Goal: Task Accomplishment & Management: Complete application form

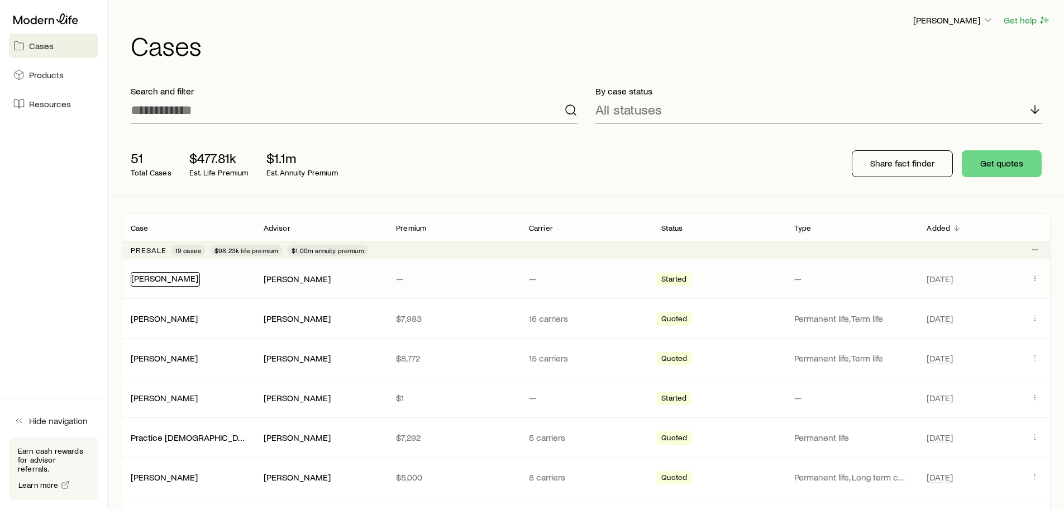
click at [193, 277] on link "[PERSON_NAME]" at bounding box center [164, 277] width 67 height 11
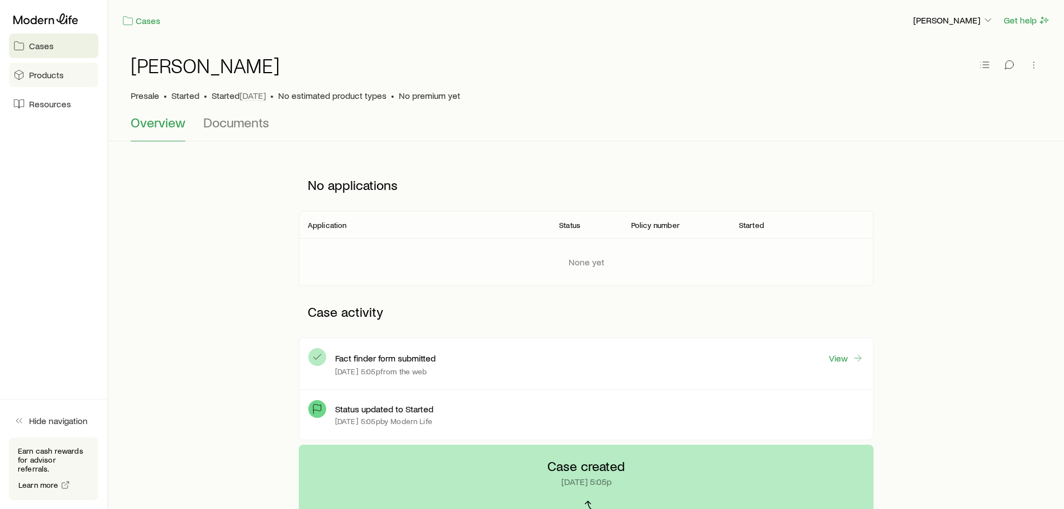
click at [72, 78] on link "Products" at bounding box center [53, 75] width 89 height 25
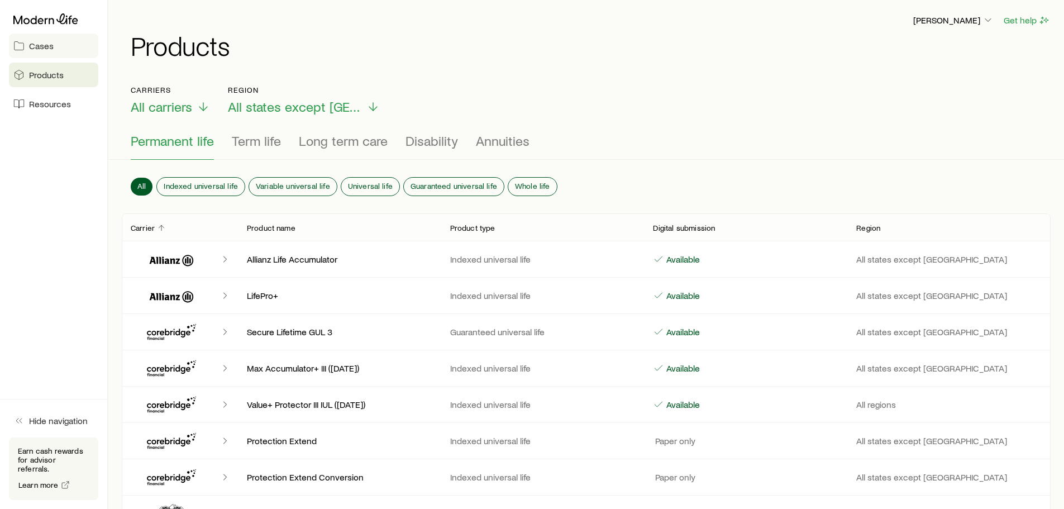
click at [64, 45] on link "Cases" at bounding box center [53, 45] width 89 height 25
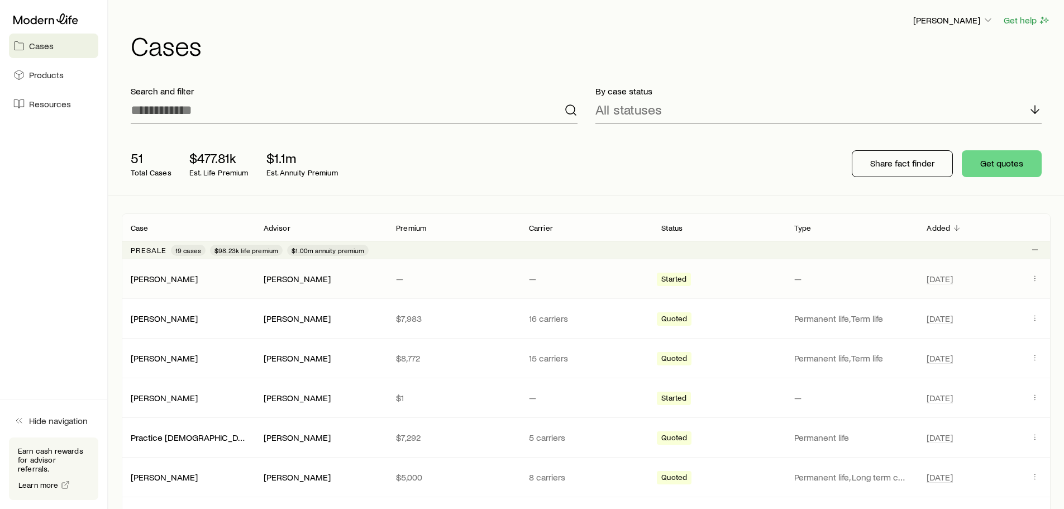
click at [169, 286] on div "[PERSON_NAME] [PERSON_NAME] — — Started — [DATE]" at bounding box center [586, 278] width 928 height 39
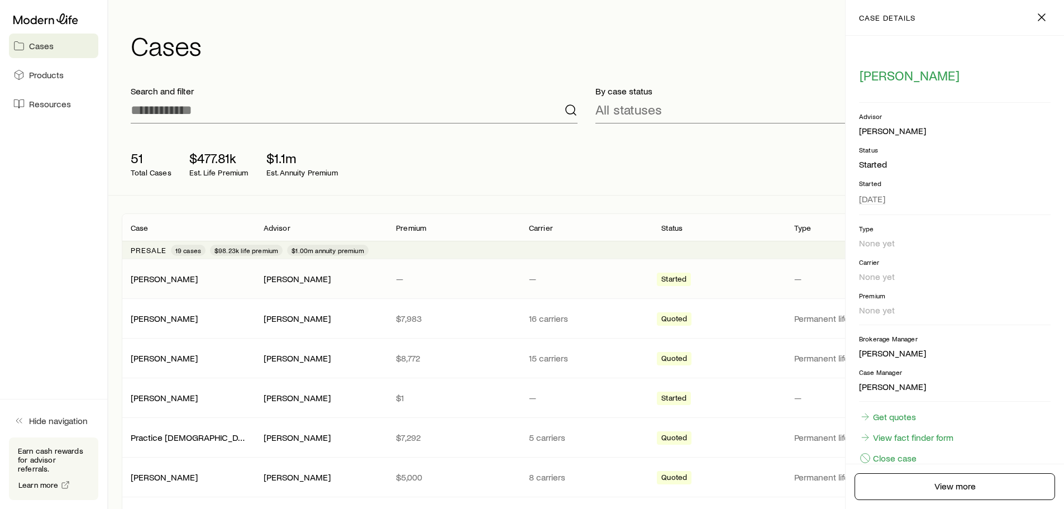
scroll to position [22, 0]
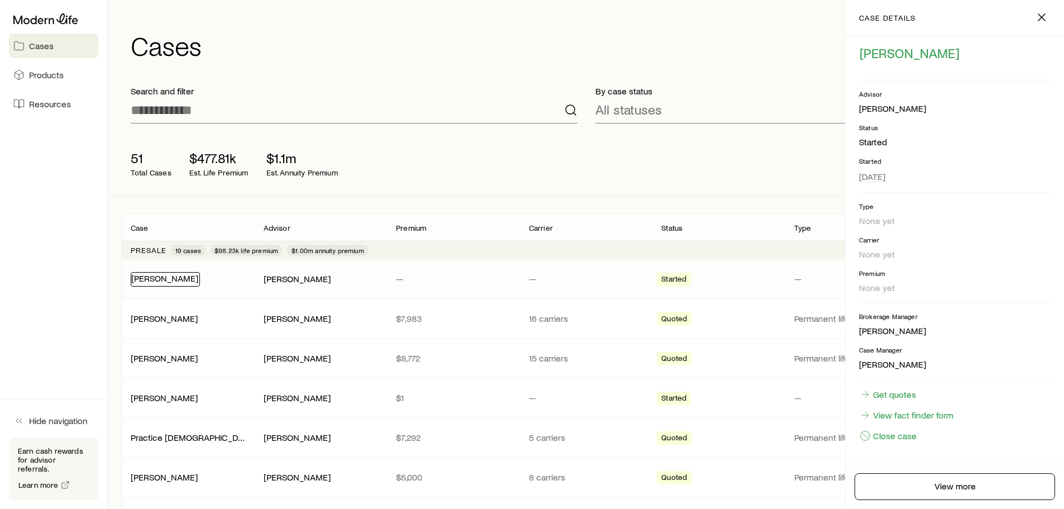
click at [157, 279] on link "[PERSON_NAME]" at bounding box center [164, 277] width 67 height 11
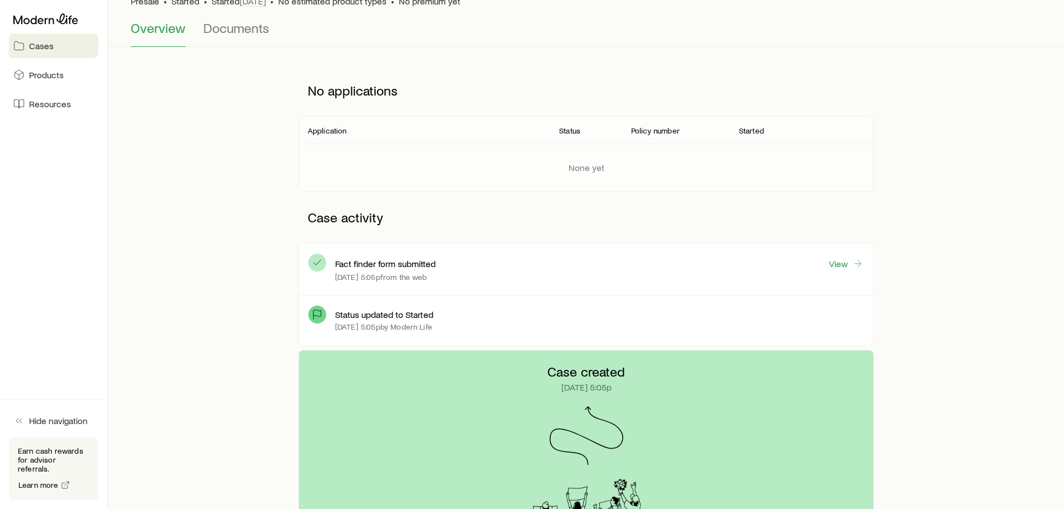
scroll to position [92, 0]
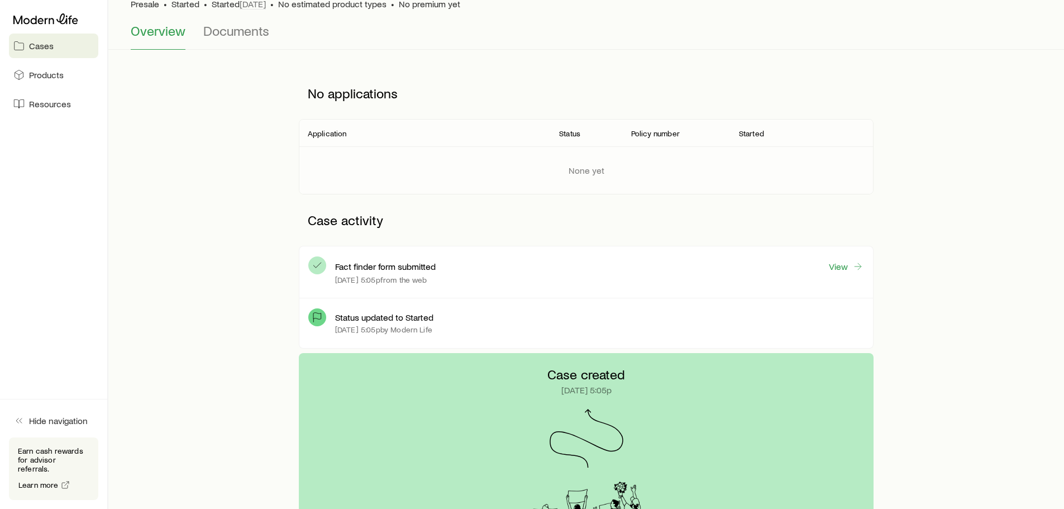
click at [389, 268] on p "Fact finder form submitted" at bounding box center [385, 266] width 100 height 11
click at [845, 272] on link "View" at bounding box center [846, 266] width 36 height 13
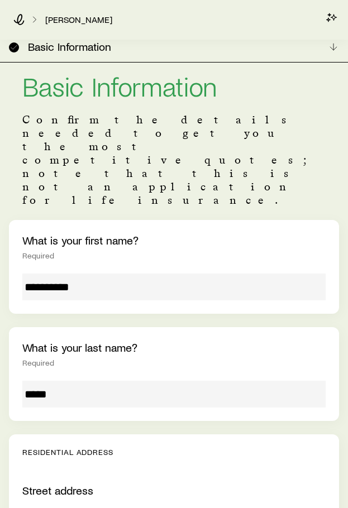
scroll to position [31, 0]
click at [258, 327] on div "What is your last name? Required *****" at bounding box center [174, 374] width 330 height 94
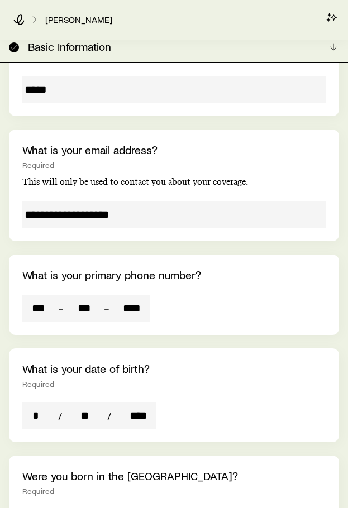
scroll to position [806, 0]
click at [141, 21] on div "[PERSON_NAME]" at bounding box center [169, 19] width 312 height 11
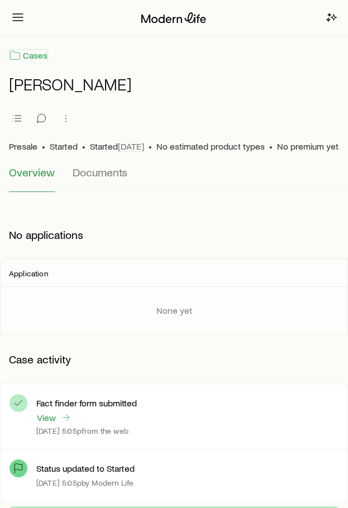
click at [21, 52] on link "Cases" at bounding box center [28, 55] width 39 height 13
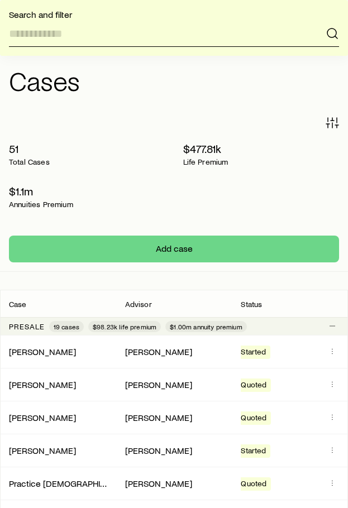
click at [68, 141] on div "Search and filter 51 Total Cases $477.81k Life Premium $1.1m Annuities Premium …" at bounding box center [174, 189] width 348 height 165
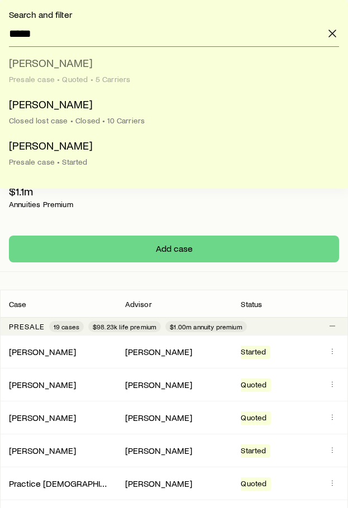
click at [58, 66] on span "[PERSON_NAME]" at bounding box center [51, 62] width 84 height 13
type input "**********"
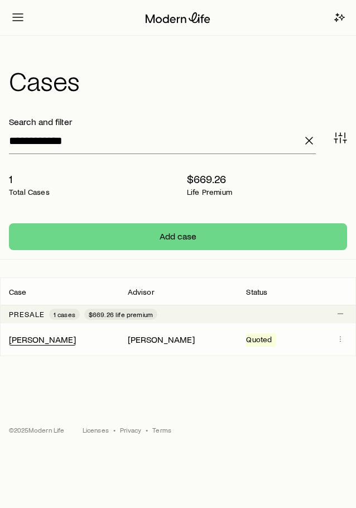
click at [36, 339] on link "[PERSON_NAME]" at bounding box center [42, 339] width 67 height 11
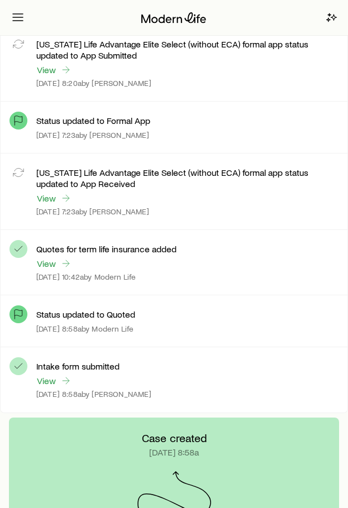
scroll to position [3511, 0]
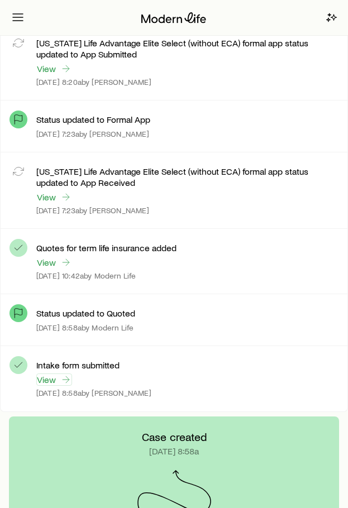
click at [52, 379] on link "View" at bounding box center [54, 380] width 36 height 12
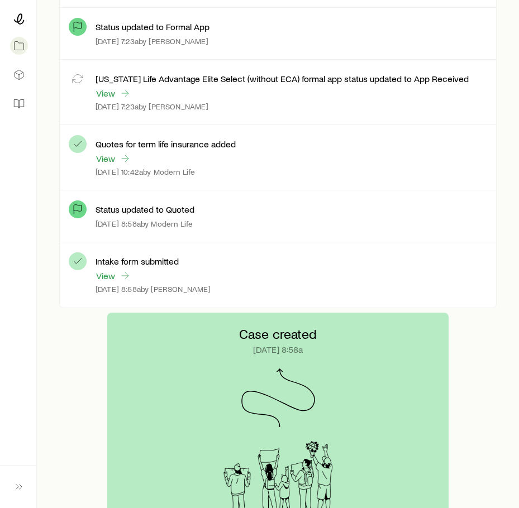
scroll to position [3416, 0]
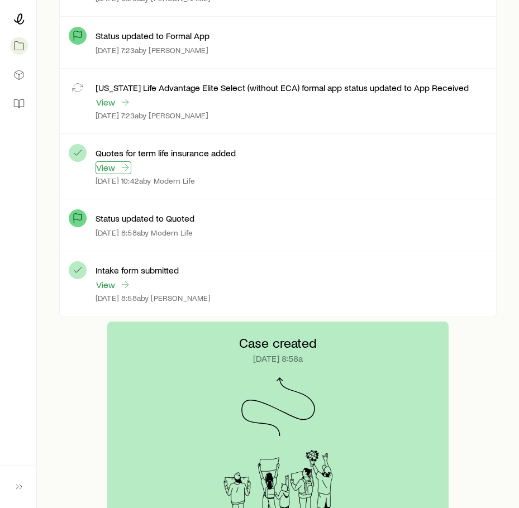
click at [108, 169] on link "View" at bounding box center [113, 167] width 36 height 13
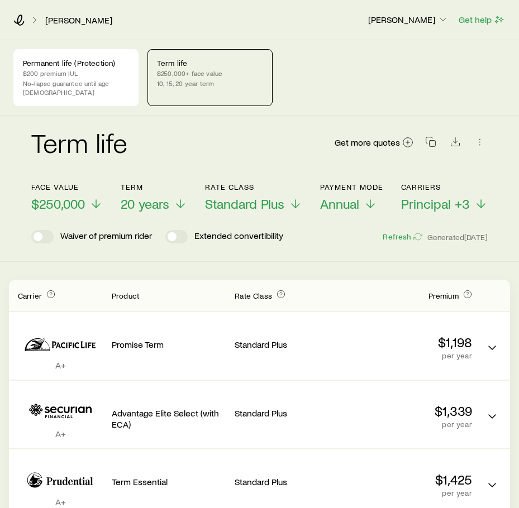
scroll to position [1, 0]
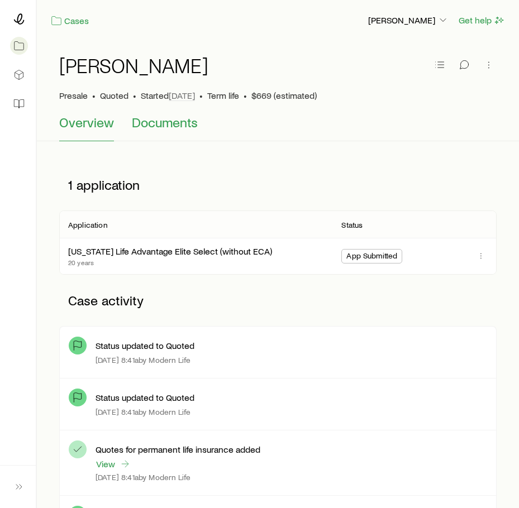
click at [158, 126] on span "Documents" at bounding box center [165, 122] width 66 height 16
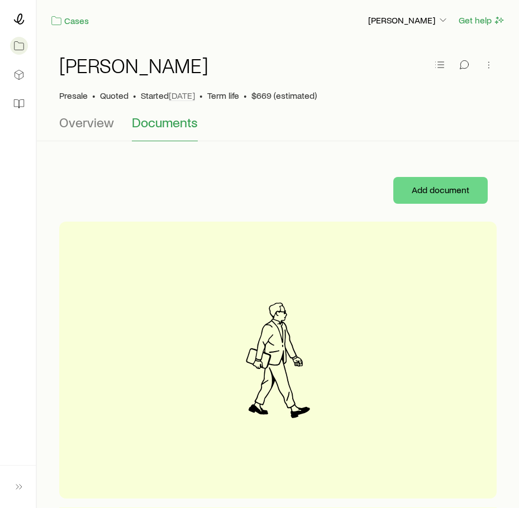
click at [83, 111] on div "[PERSON_NAME] • Quoted • Started [DATE] • Term life • $669 (estimated)" at bounding box center [277, 78] width 437 height 74
click at [78, 124] on span "Overview" at bounding box center [86, 122] width 55 height 16
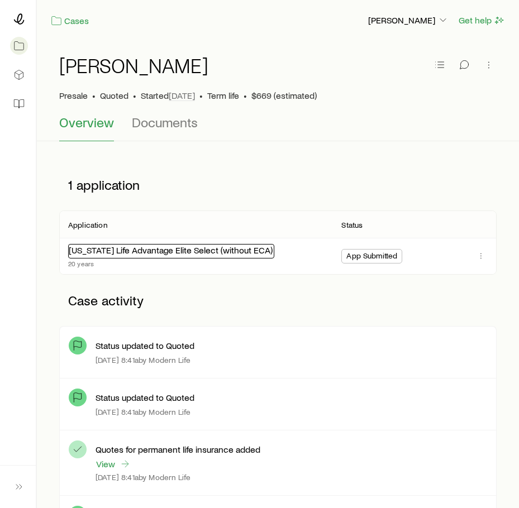
click at [95, 250] on link "[US_STATE] Life Advantage Elite Select (without ECA)" at bounding box center [171, 250] width 204 height 11
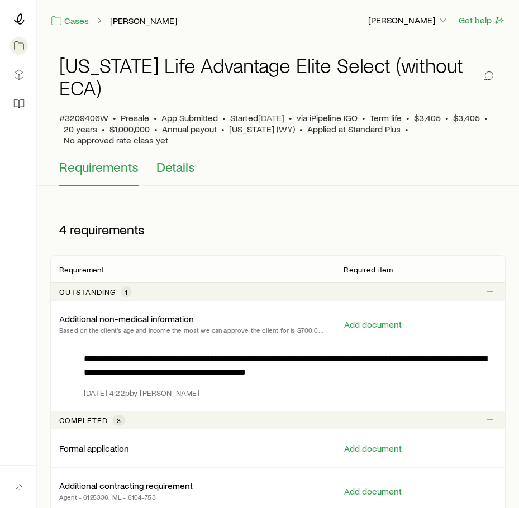
click at [173, 175] on button "Details" at bounding box center [175, 172] width 39 height 27
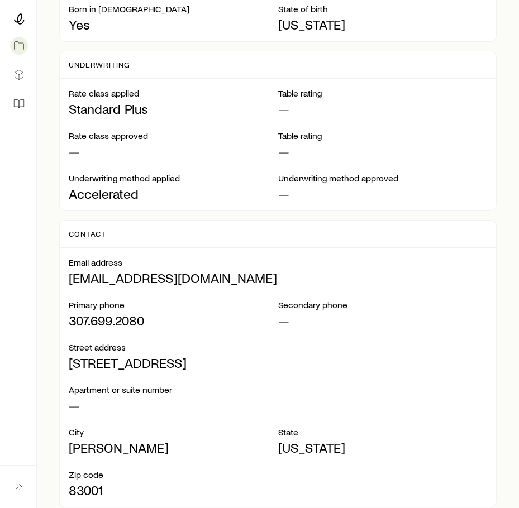
scroll to position [599, 0]
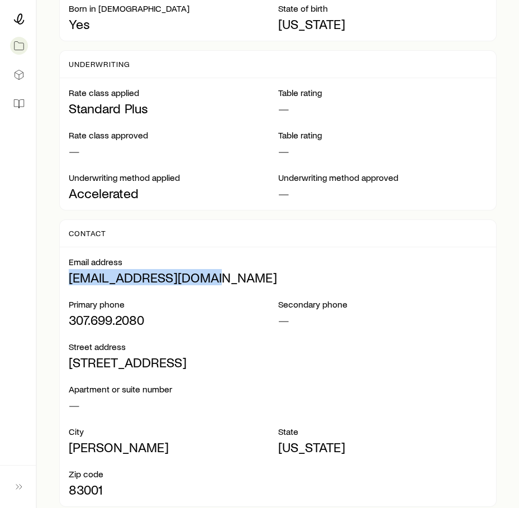
drag, startPoint x: 70, startPoint y: 279, endPoint x: 219, endPoint y: 276, distance: 149.7
click at [219, 276] on p "[EMAIL_ADDRESS][DOMAIN_NAME]" at bounding box center [278, 278] width 418 height 16
copy p "[EMAIL_ADDRESS][DOMAIN_NAME]"
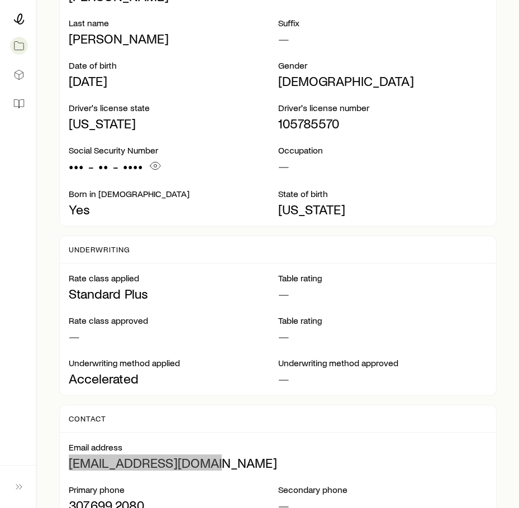
scroll to position [412, 0]
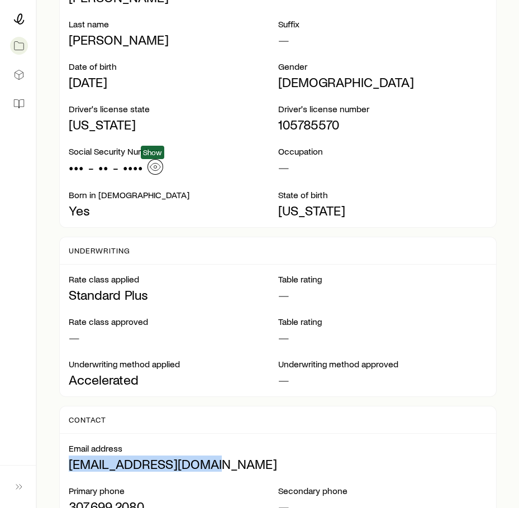
click at [156, 167] on icon "button" at bounding box center [155, 166] width 11 height 11
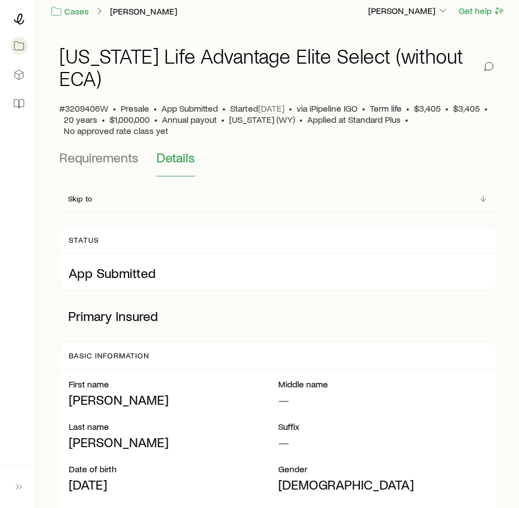
scroll to position [0, 0]
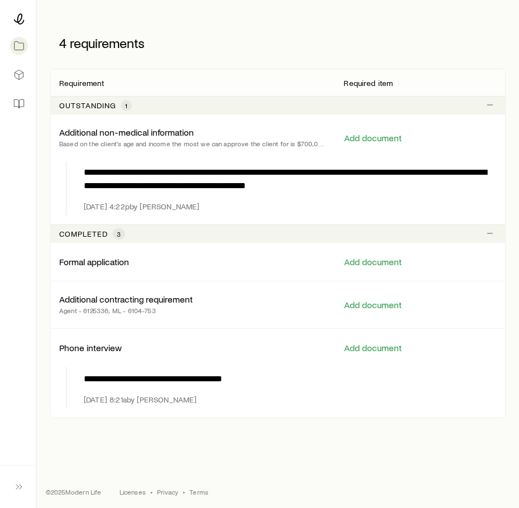
scroll to position [189, 0]
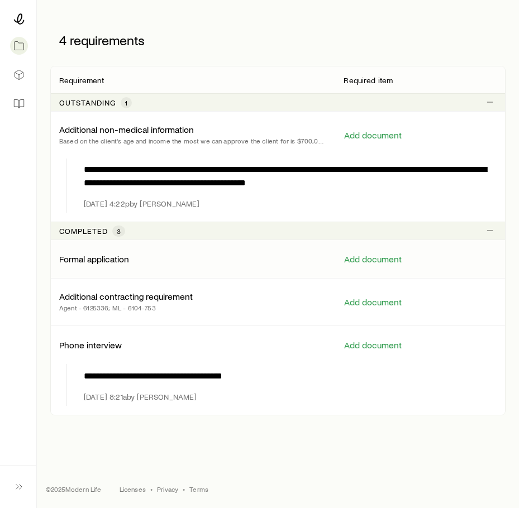
click at [98, 261] on p "Formal application" at bounding box center [94, 258] width 70 height 11
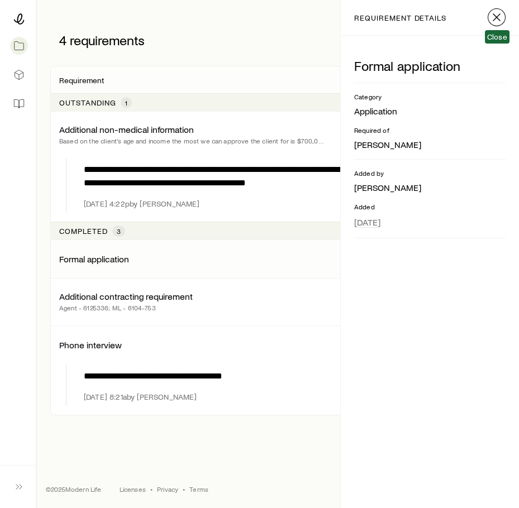
click at [502, 16] on icon "button" at bounding box center [496, 17] width 13 height 13
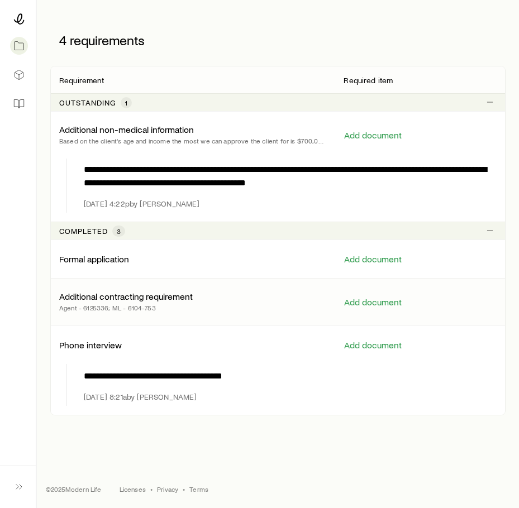
click at [123, 301] on p "Additional contracting requirement" at bounding box center [125, 296] width 133 height 11
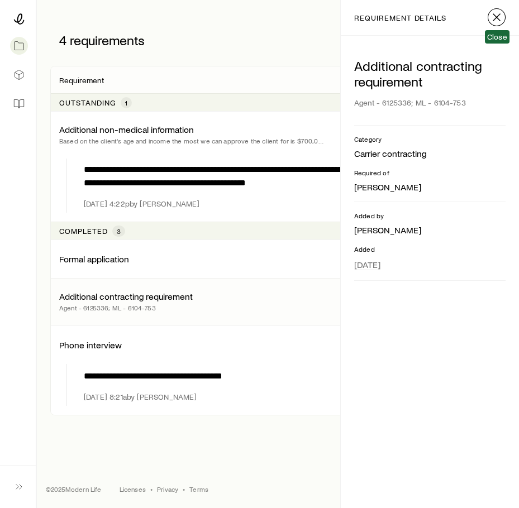
click at [495, 17] on icon "button" at bounding box center [496, 17] width 13 height 13
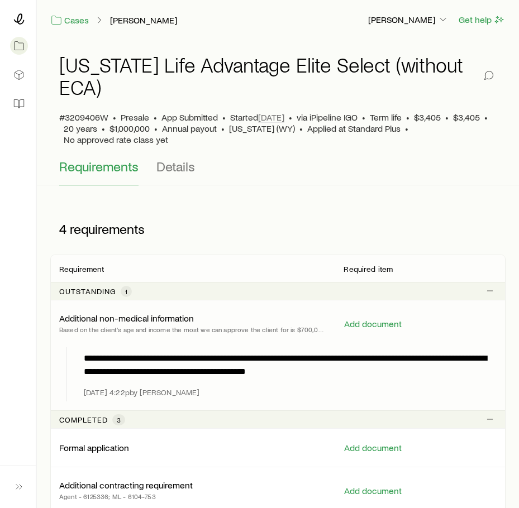
scroll to position [0, 0]
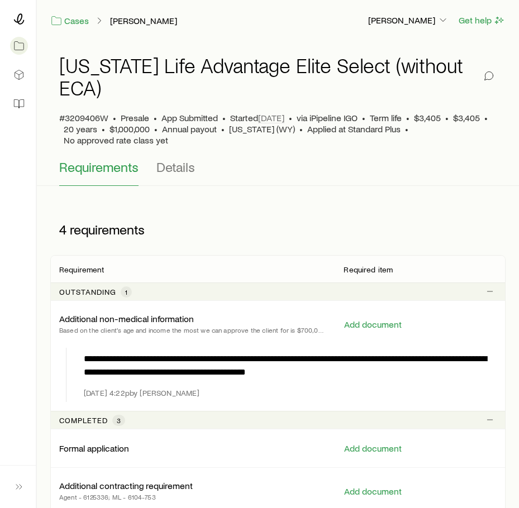
click at [125, 292] on span "1" at bounding box center [126, 292] width 2 height 9
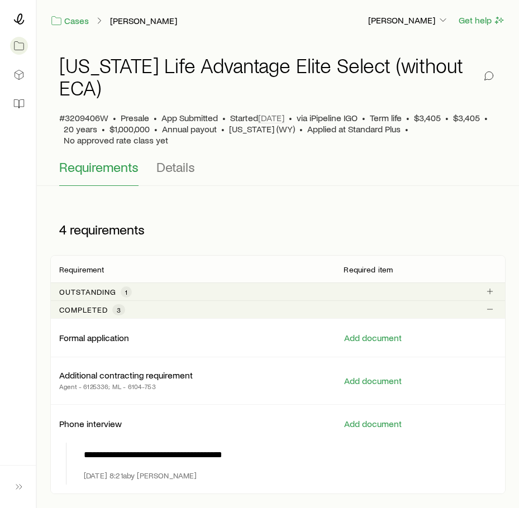
click at [125, 292] on span "1" at bounding box center [126, 292] width 2 height 9
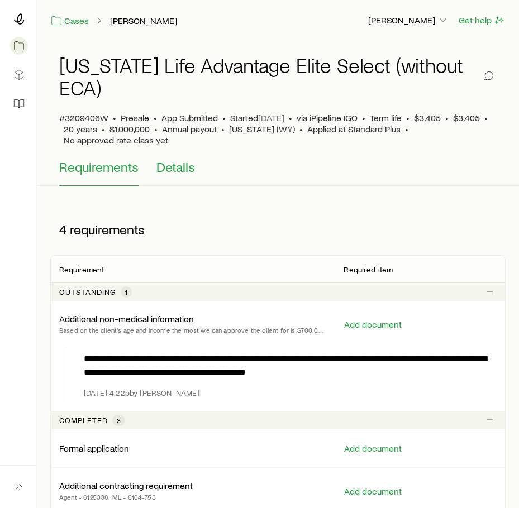
click at [171, 170] on span "Details" at bounding box center [175, 167] width 39 height 16
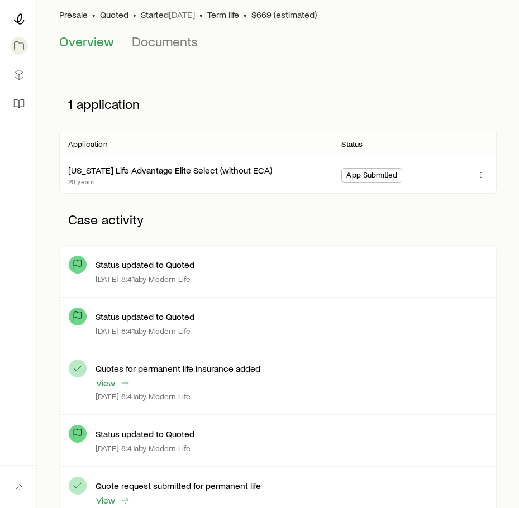
scroll to position [82, 0]
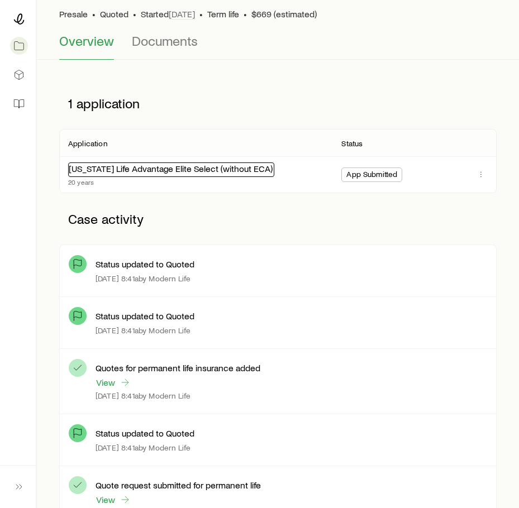
click at [147, 169] on link "[US_STATE] Life Advantage Elite Select (without ECA)" at bounding box center [171, 168] width 204 height 11
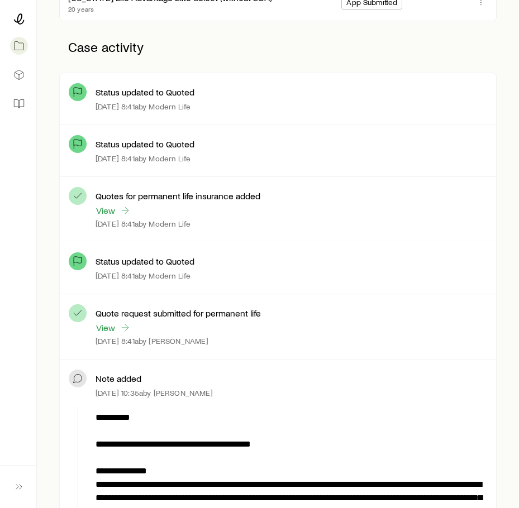
scroll to position [254, 0]
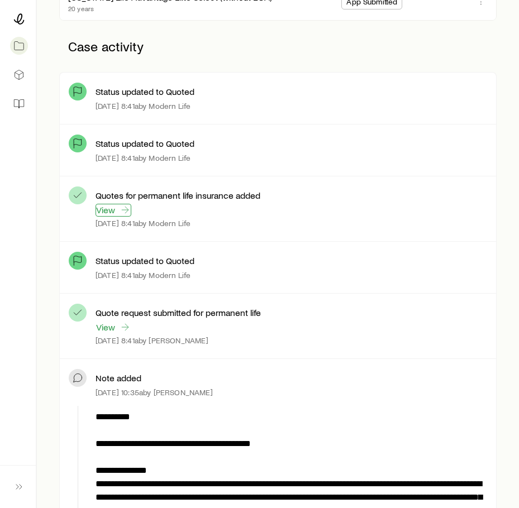
click at [117, 209] on link "View" at bounding box center [113, 210] width 36 height 13
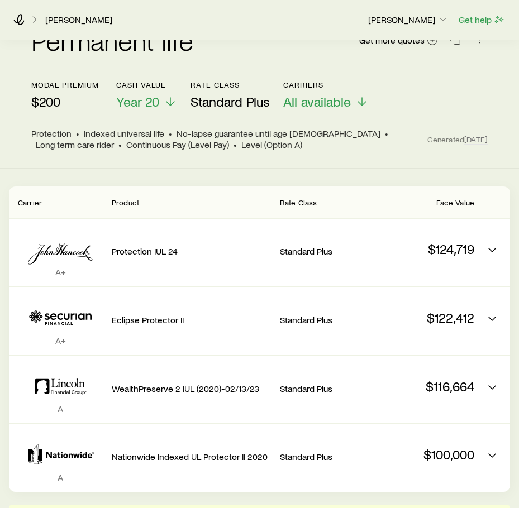
scroll to position [99, 0]
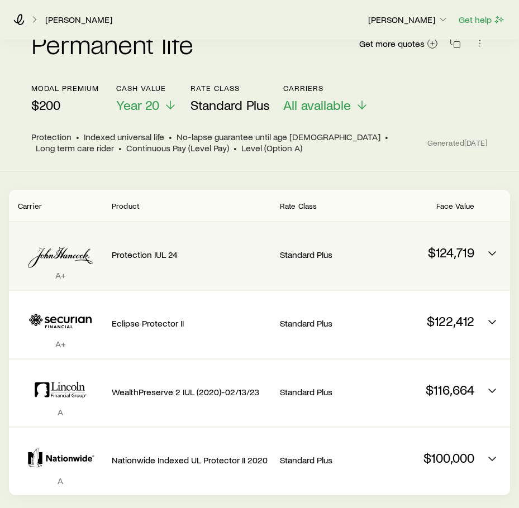
click at [93, 241] on icon "Permanent quotes" at bounding box center [60, 253] width 85 height 34
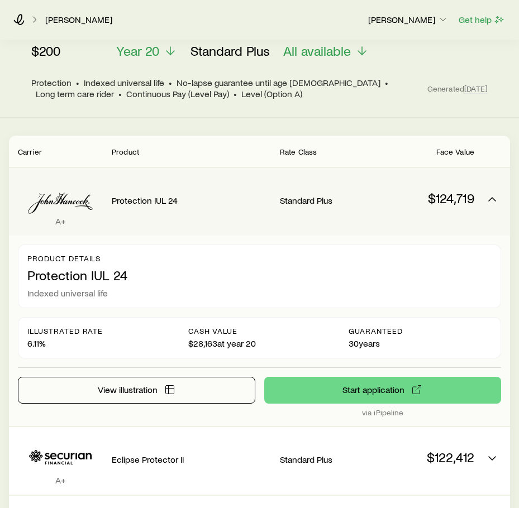
scroll to position [0, 0]
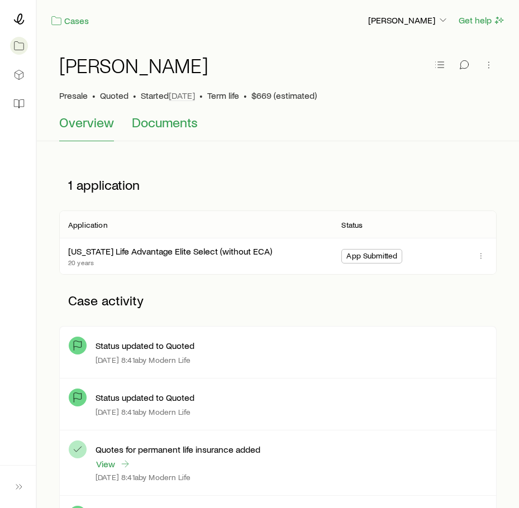
click at [150, 118] on span "Documents" at bounding box center [165, 122] width 66 height 16
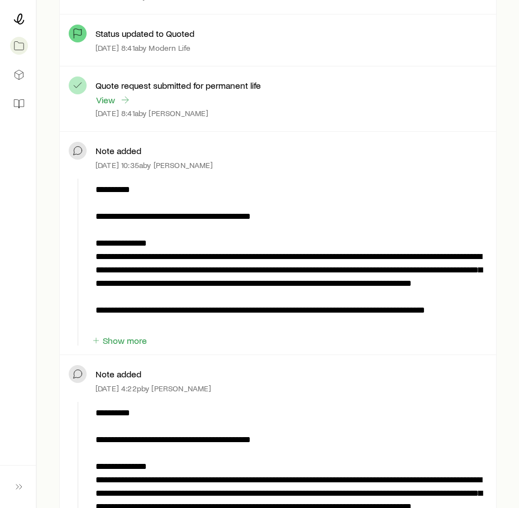
scroll to position [483, 0]
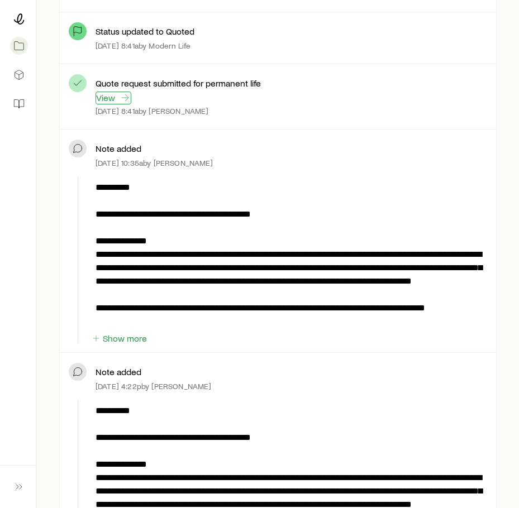
click at [109, 98] on link "View" at bounding box center [113, 98] width 36 height 13
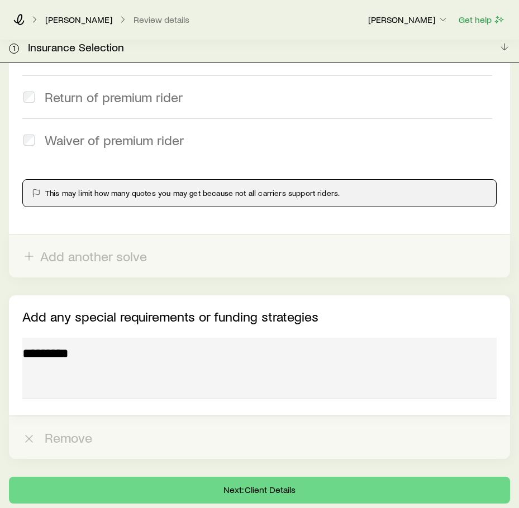
scroll to position [2340, 0]
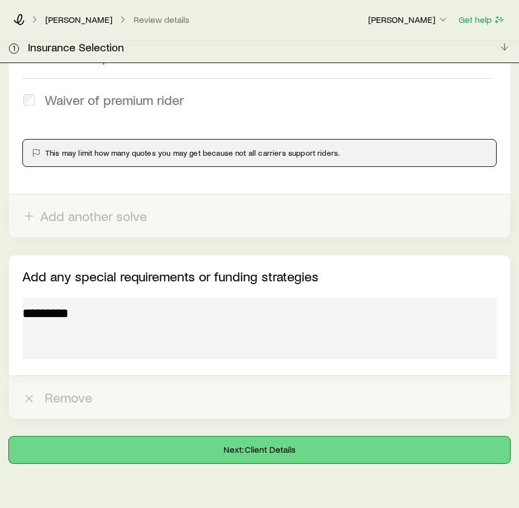
click at [216, 437] on button "Next: Client Details" at bounding box center [259, 450] width 501 height 27
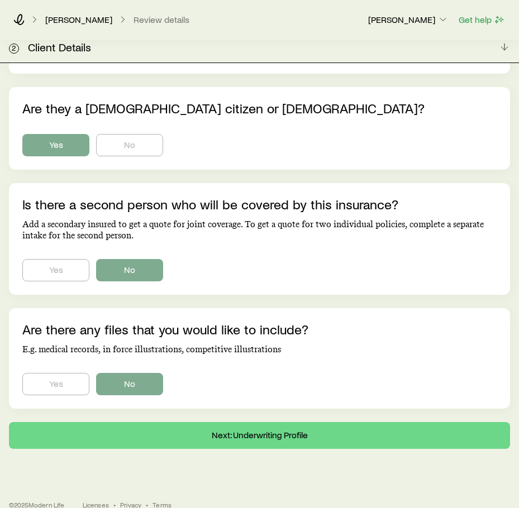
scroll to position [650, 0]
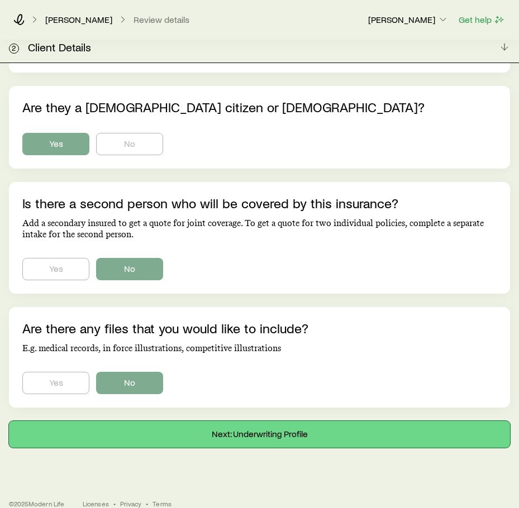
click at [219, 421] on button "Next: Underwriting Profile" at bounding box center [259, 434] width 501 height 27
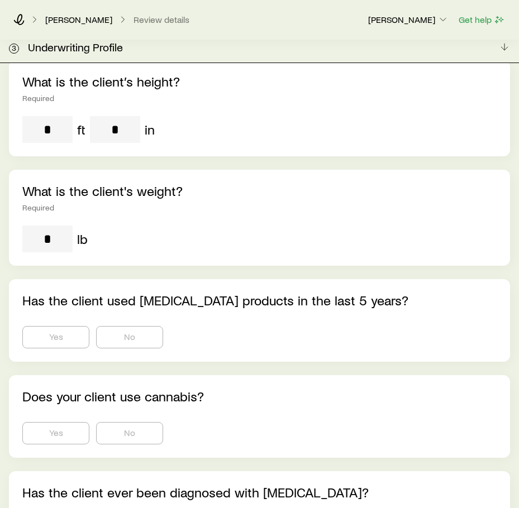
scroll to position [314, 0]
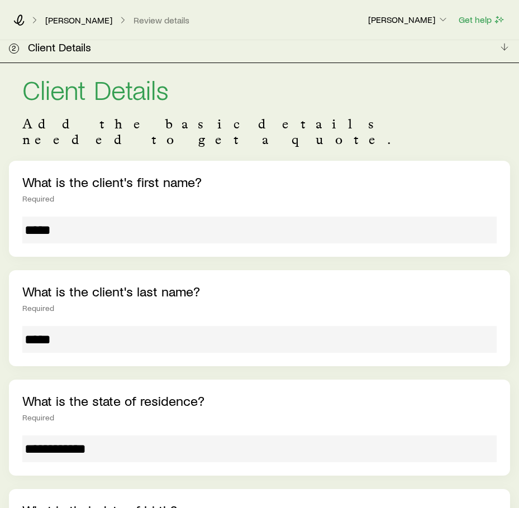
click at [219, 7] on div "[PERSON_NAME] Review details [PERSON_NAME] Get help" at bounding box center [259, 20] width 519 height 40
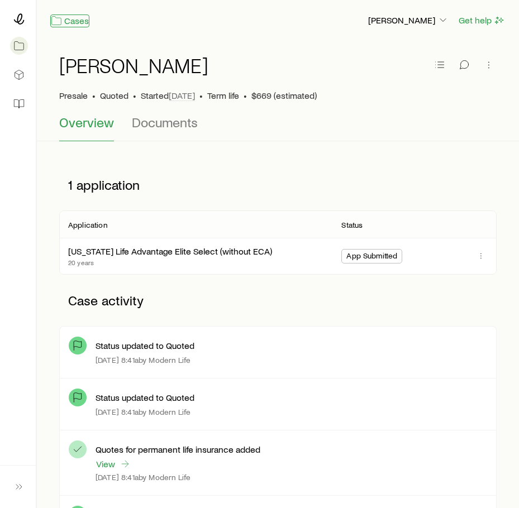
click at [68, 17] on link "Cases" at bounding box center [69, 21] width 39 height 13
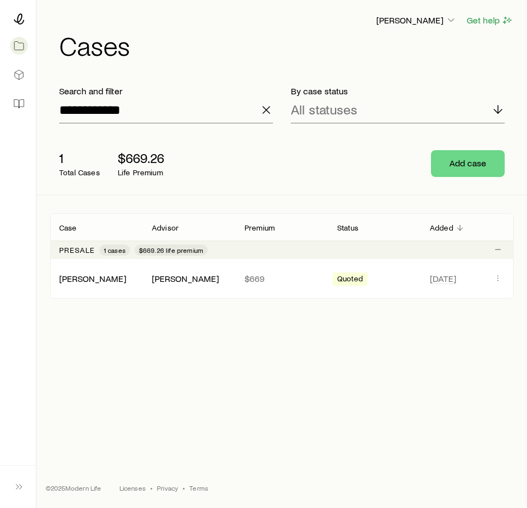
click at [265, 108] on line "button" at bounding box center [266, 110] width 7 height 7
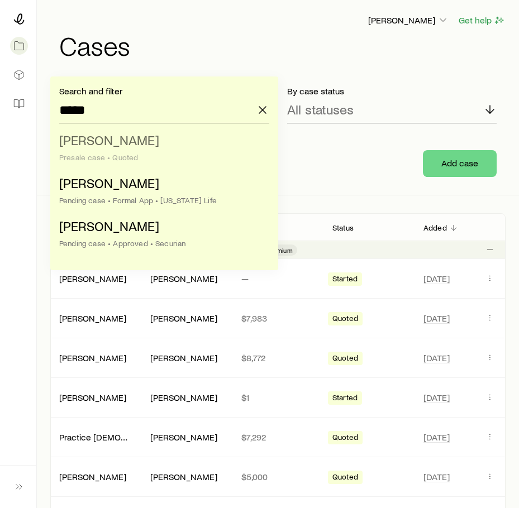
click at [115, 141] on span "[PERSON_NAME]" at bounding box center [109, 140] width 100 height 16
type input "**********"
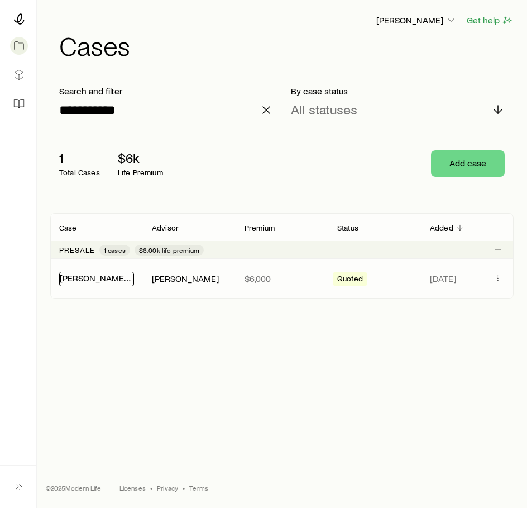
click at [81, 275] on link "[PERSON_NAME] +1" at bounding box center [98, 277] width 77 height 11
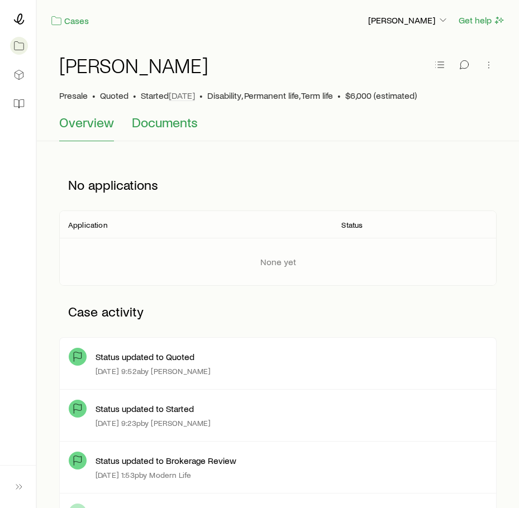
click at [167, 130] on span "Documents" at bounding box center [165, 122] width 66 height 16
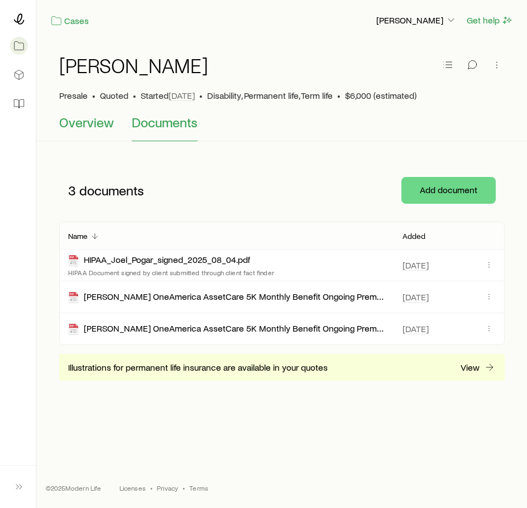
click at [94, 116] on span "Overview" at bounding box center [86, 122] width 55 height 16
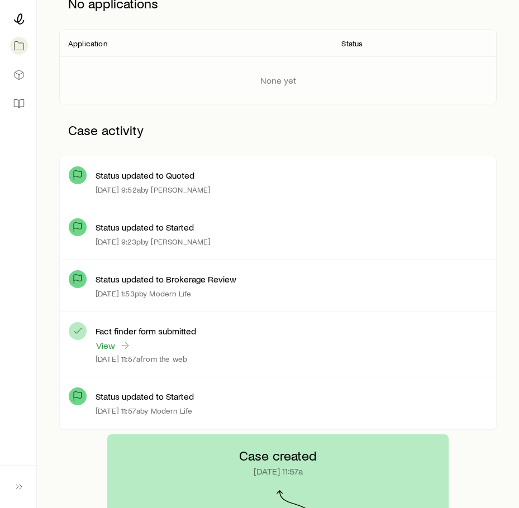
scroll to position [189, 0]
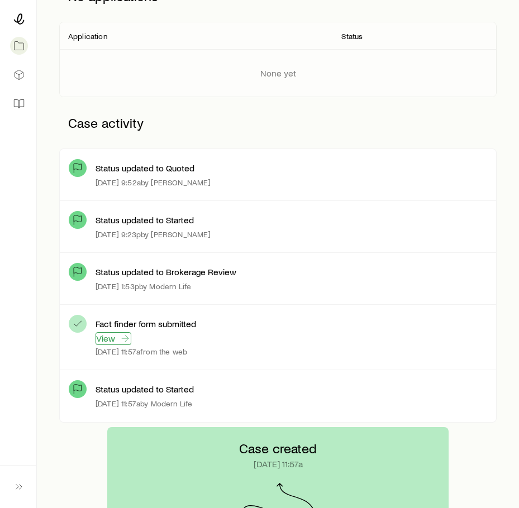
click at [114, 337] on link "View" at bounding box center [113, 338] width 36 height 13
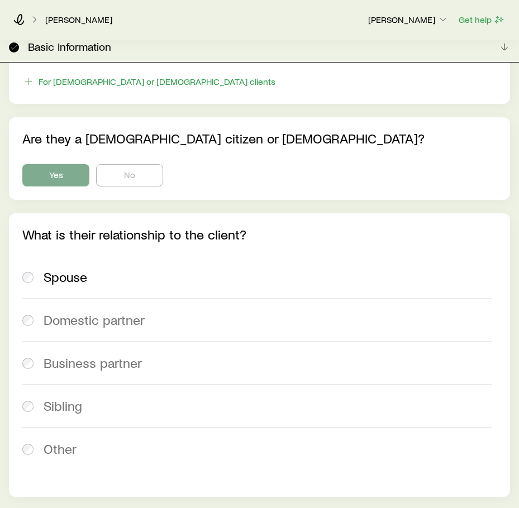
scroll to position [3228, 0]
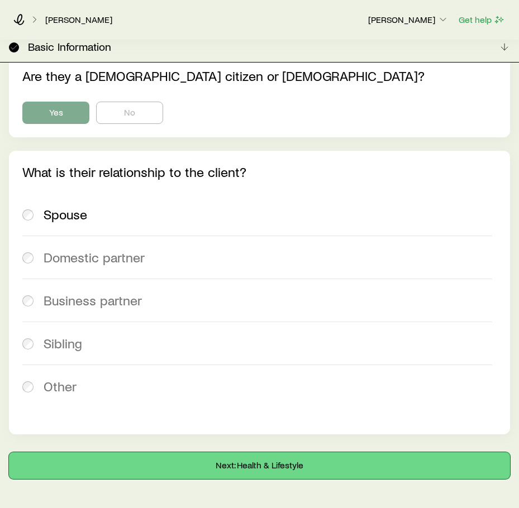
click at [184, 452] on button "Next: Health & Lifestyle" at bounding box center [259, 465] width 501 height 27
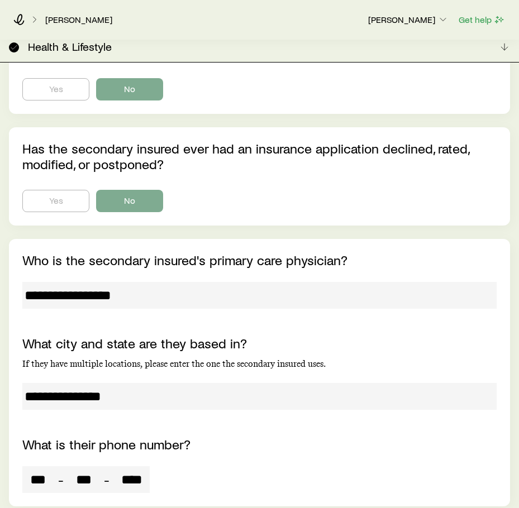
scroll to position [10333, 0]
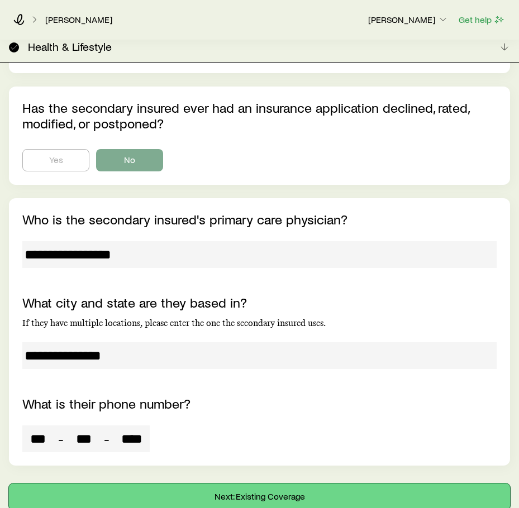
click at [167, 483] on button "Next: Existing Coverage" at bounding box center [259, 496] width 501 height 27
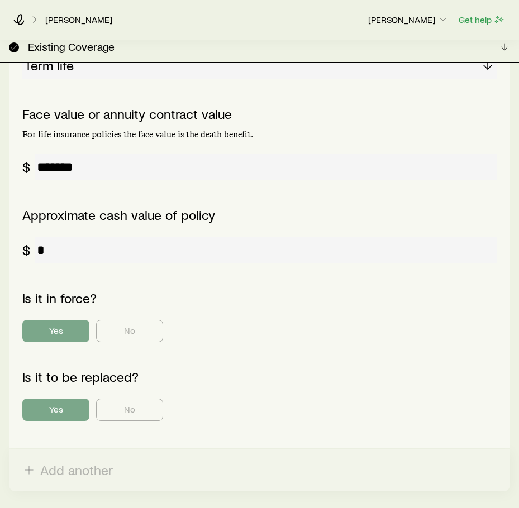
scroll to position [1220, 0]
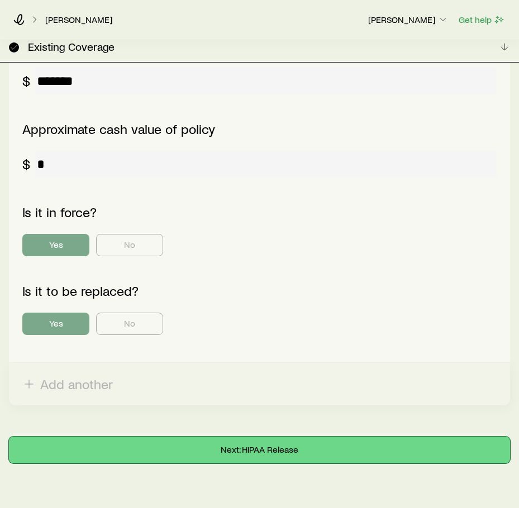
click at [127, 437] on button "Next: HIPAA Release" at bounding box center [259, 450] width 501 height 27
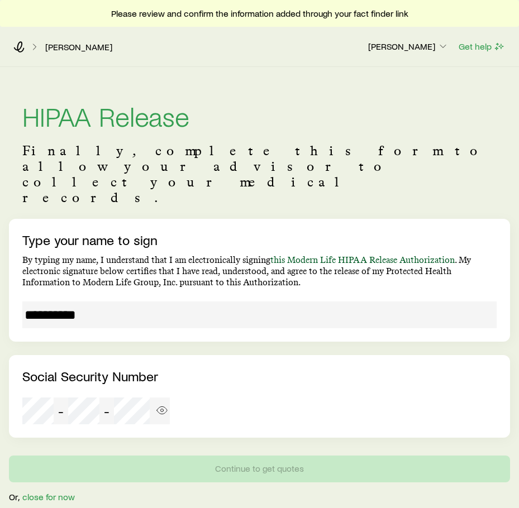
scroll to position [27, 0]
